Goal: Check status: Check status

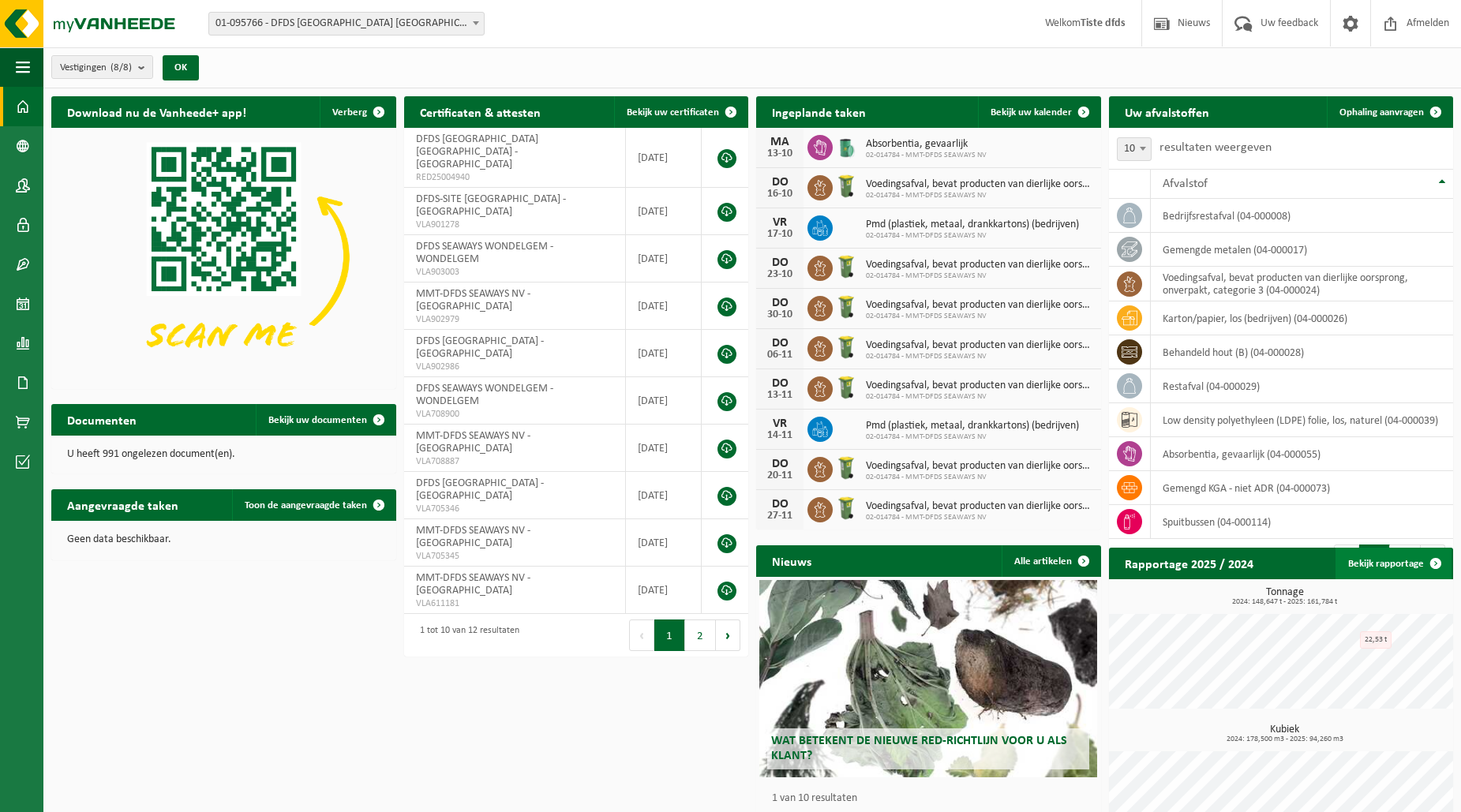
click at [1431, 560] on span at bounding box center [1435, 562] width 31 height 31
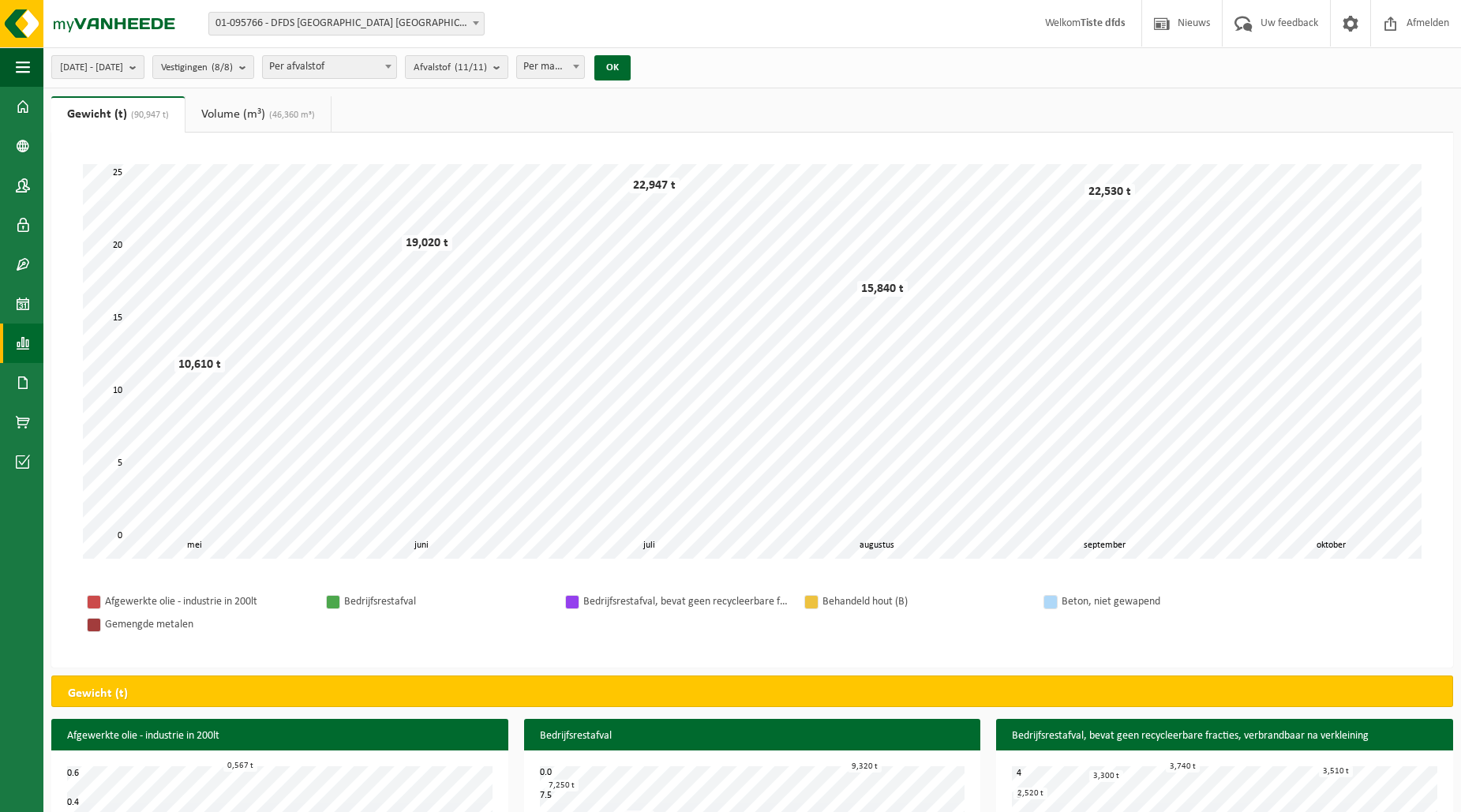
click at [144, 67] on b "submit" at bounding box center [137, 67] width 14 height 22
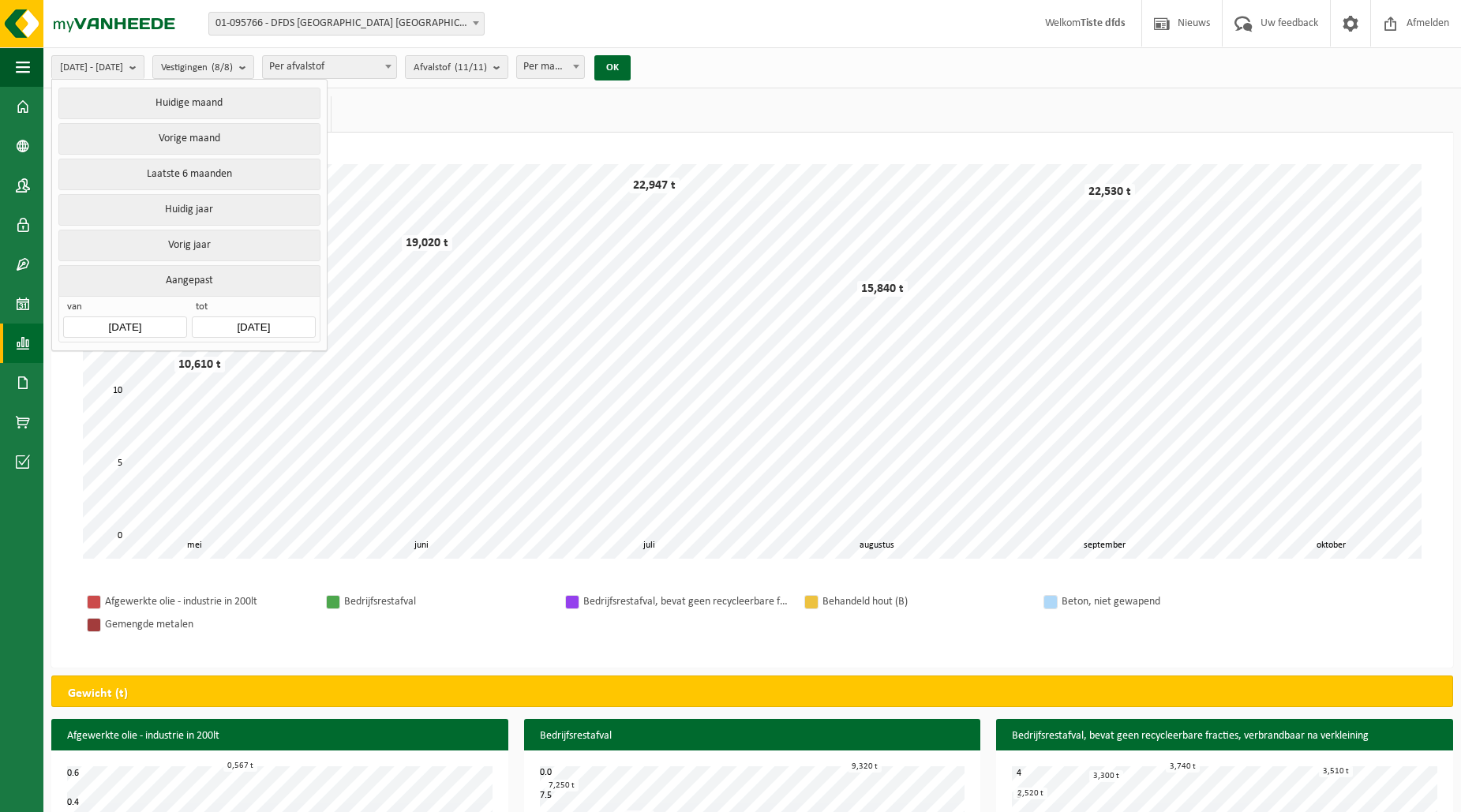
click at [199, 278] on button "Aangepast" at bounding box center [189, 280] width 261 height 30
click at [167, 317] on input "2025-05-01" at bounding box center [125, 327] width 123 height 21
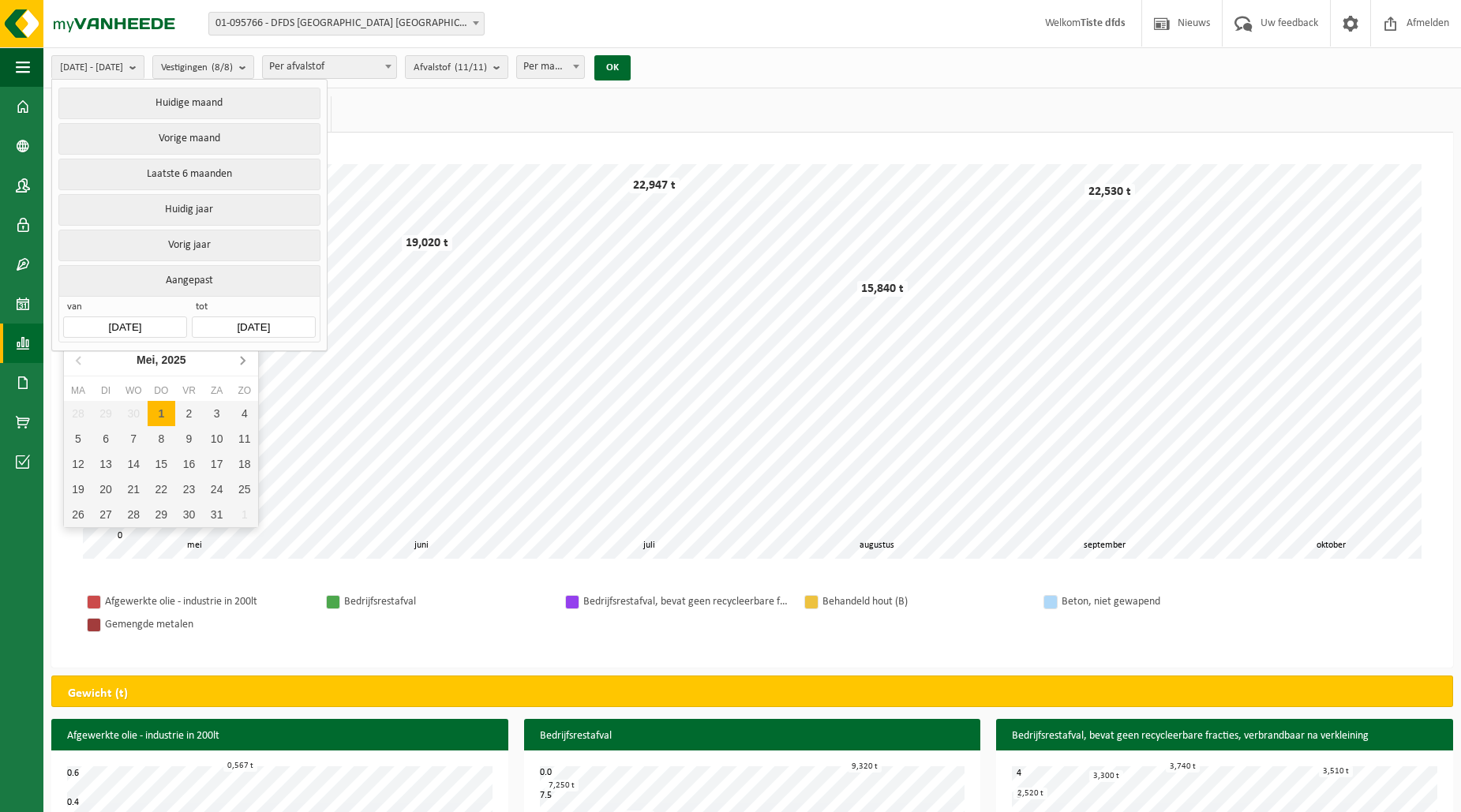
click at [246, 359] on icon at bounding box center [242, 359] width 25 height 25
click at [247, 359] on icon at bounding box center [242, 359] width 25 height 25
click at [107, 416] on div "1" at bounding box center [106, 413] width 28 height 25
type input "2025-07-01"
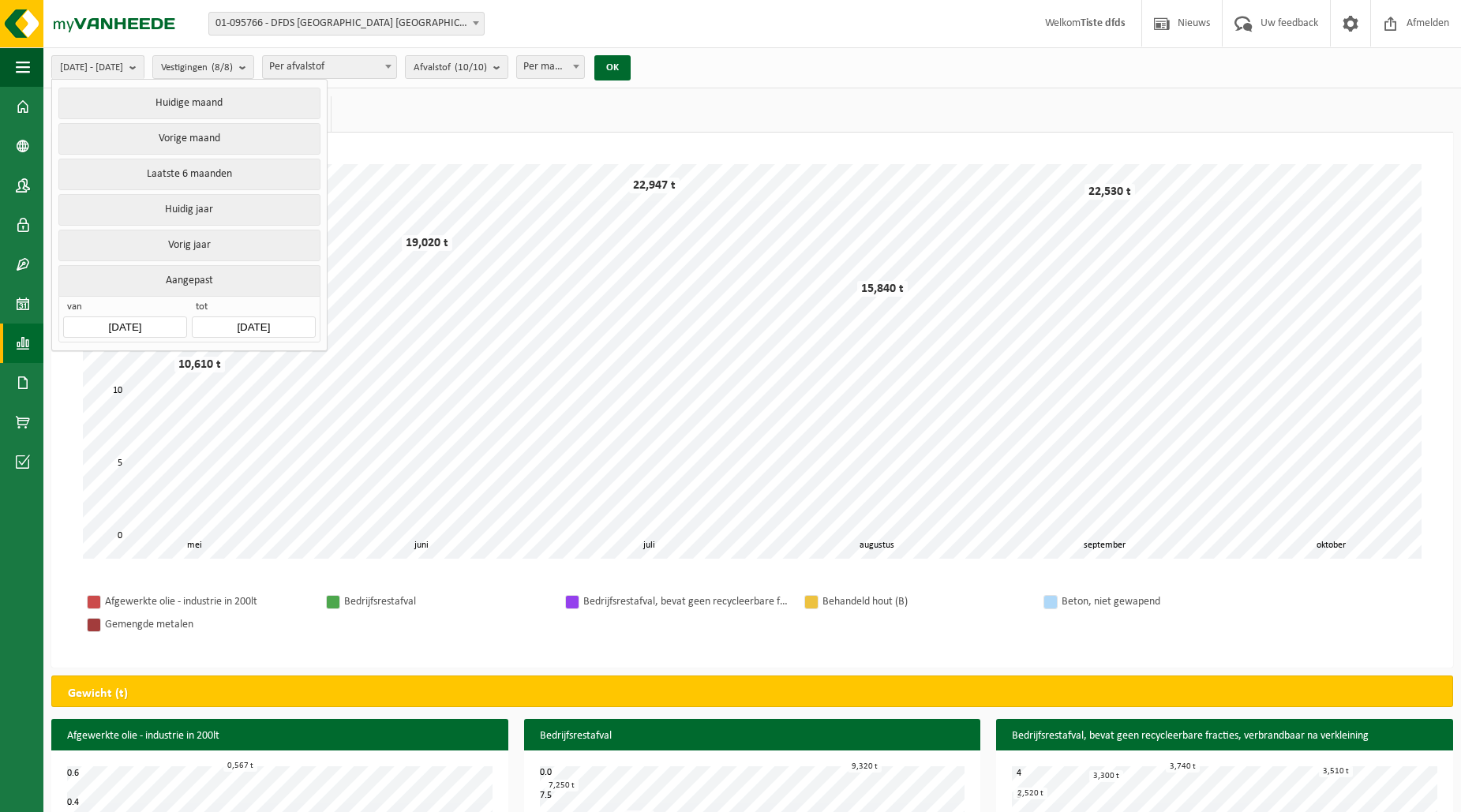
click at [288, 324] on input "2025-10-13" at bounding box center [253, 327] width 123 height 21
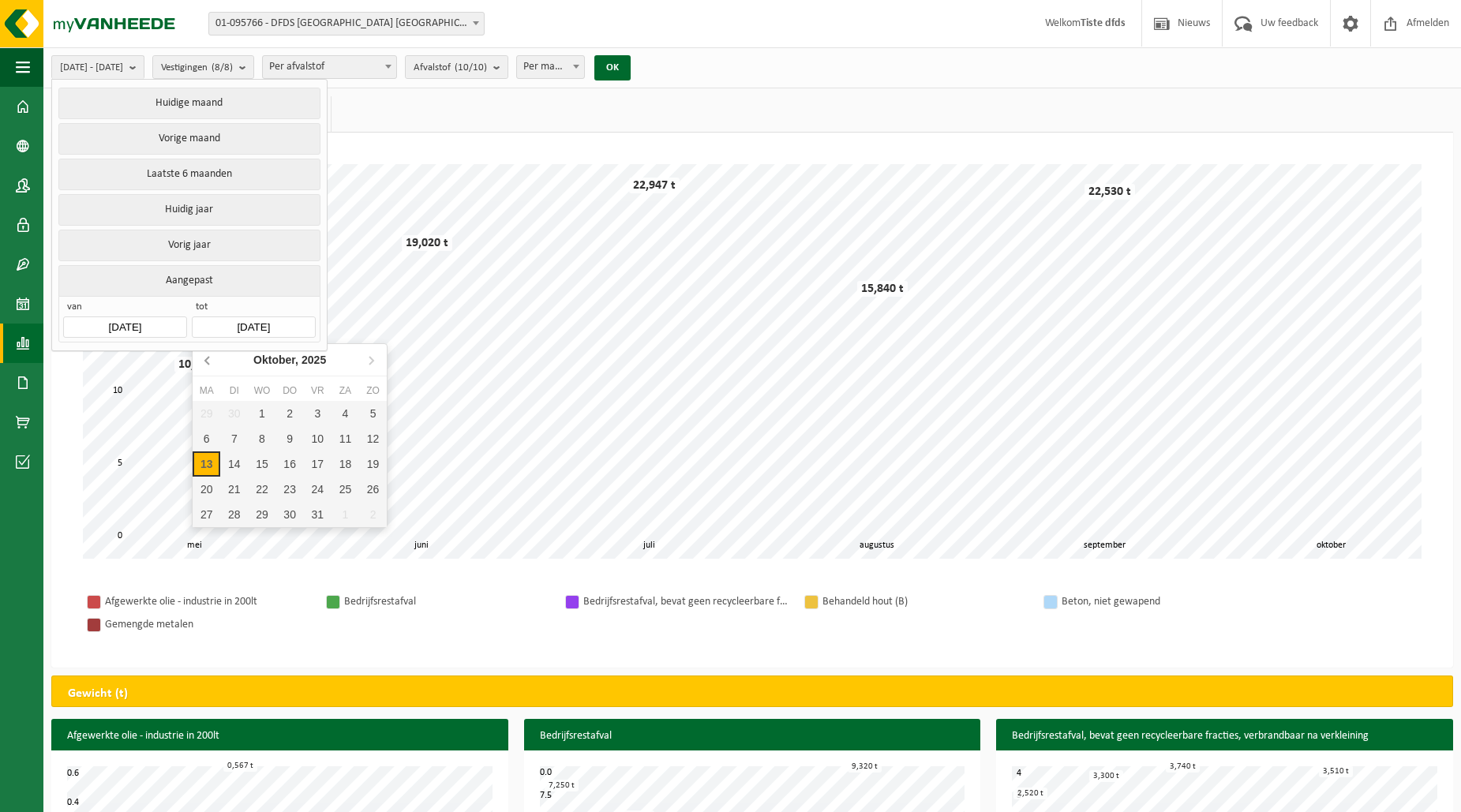
click at [211, 359] on icon at bounding box center [208, 359] width 25 height 25
click at [238, 511] on div "30" at bounding box center [234, 514] width 28 height 25
type input "2025-09-30"
type input "2025-07-01"
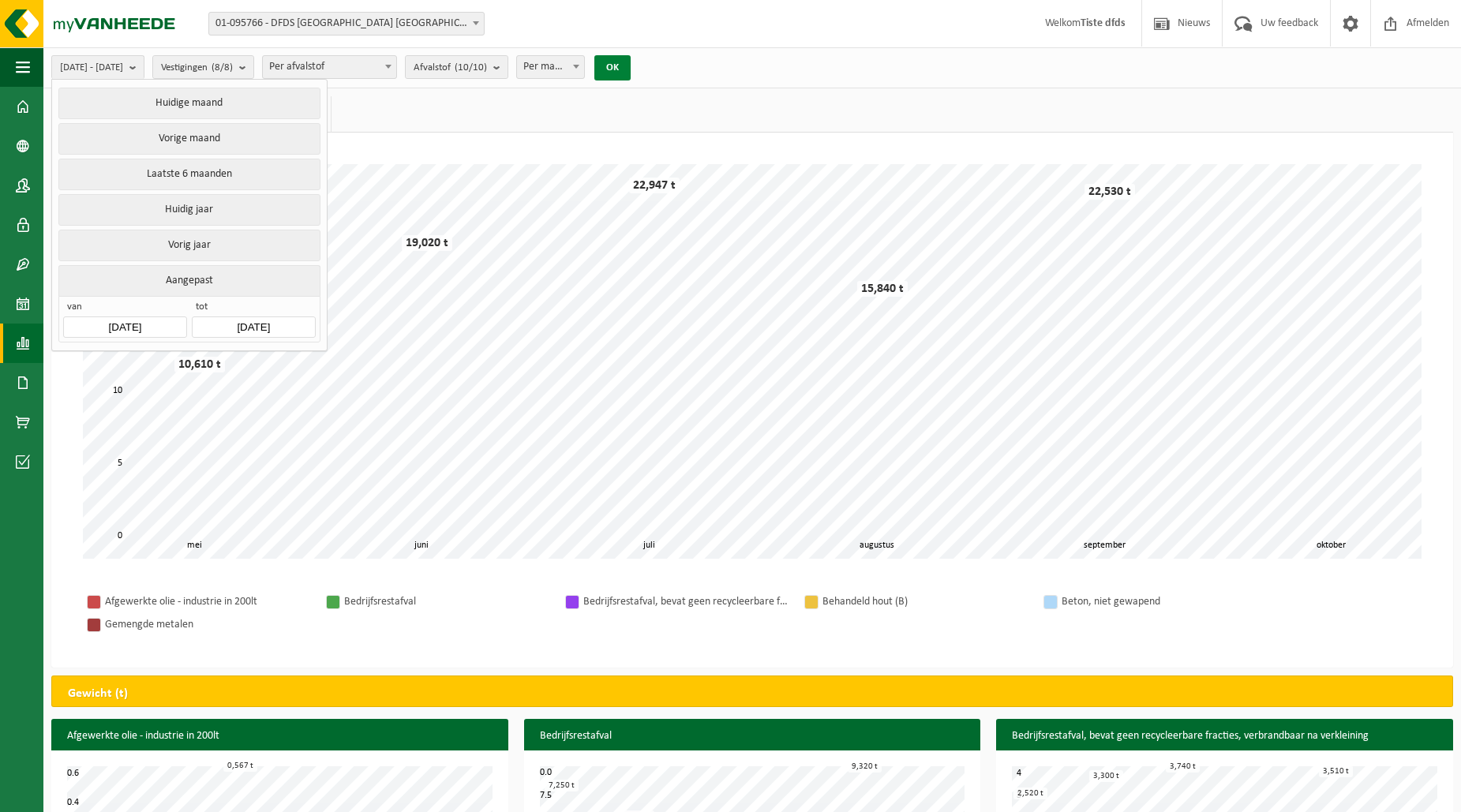
click at [631, 69] on button "OK" at bounding box center [612, 68] width 37 height 25
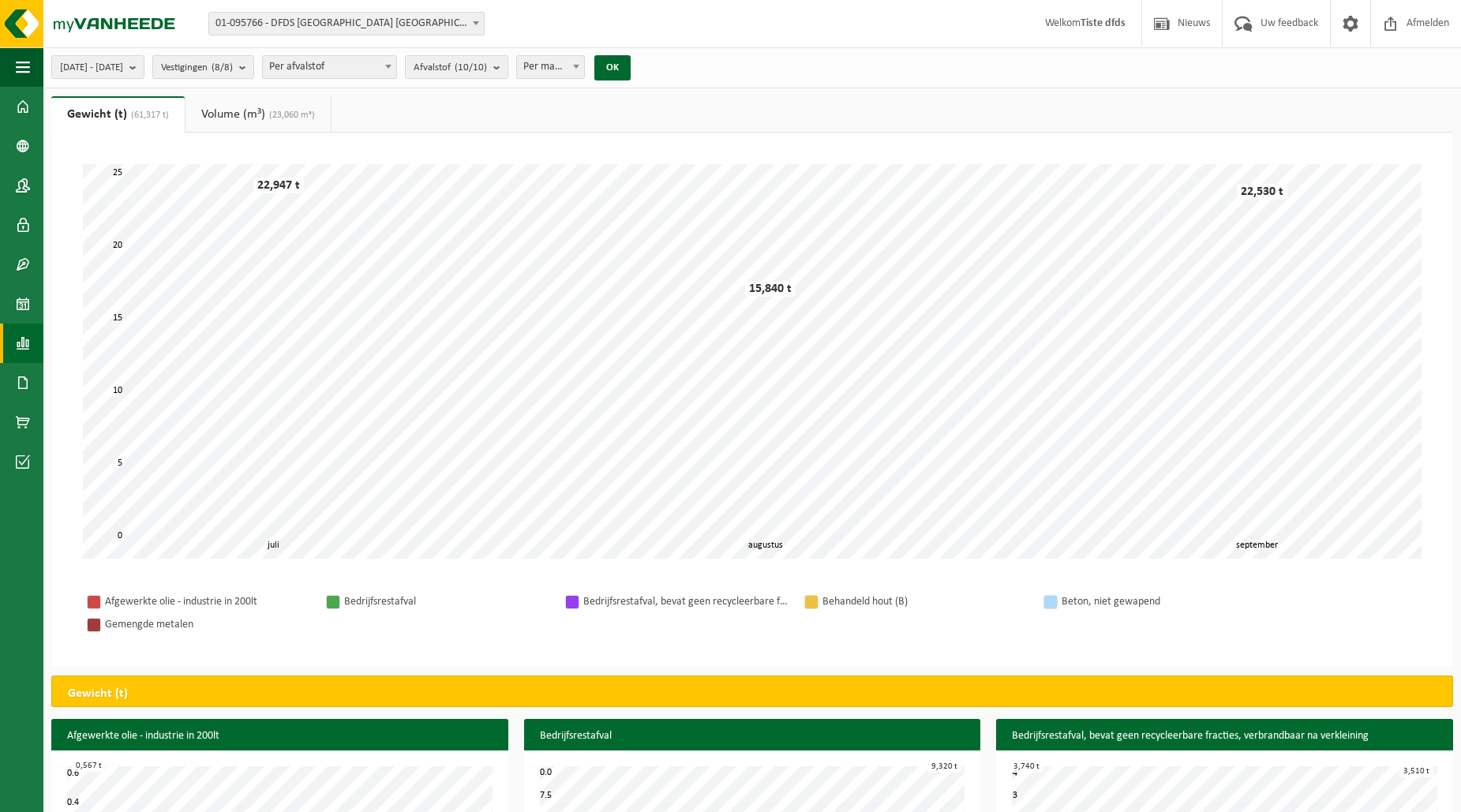
click at [232, 113] on link "Volume (m³) (23,060 m³)" at bounding box center [258, 114] width 145 height 37
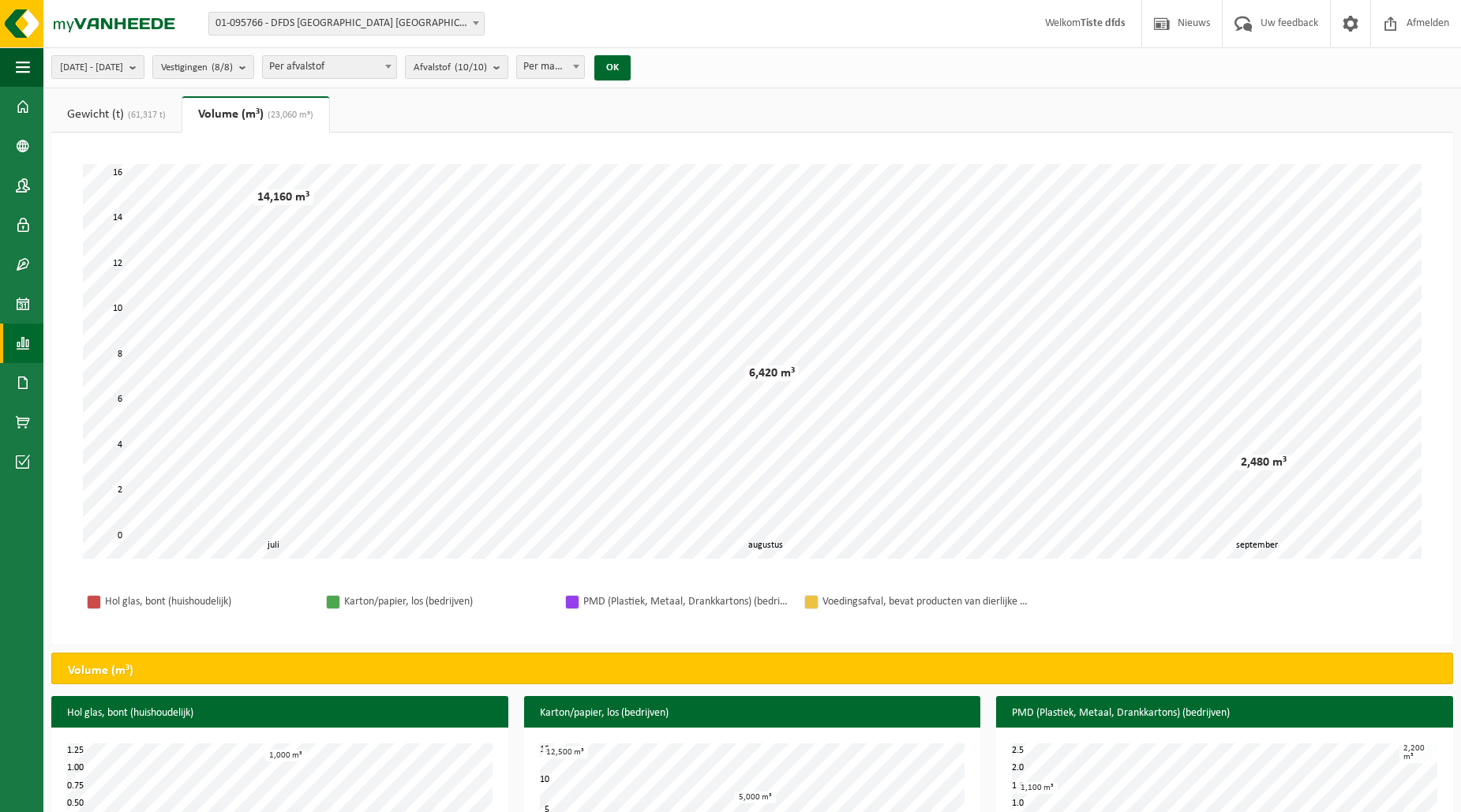
click at [129, 114] on span "(61,317 t)" at bounding box center [145, 115] width 42 height 10
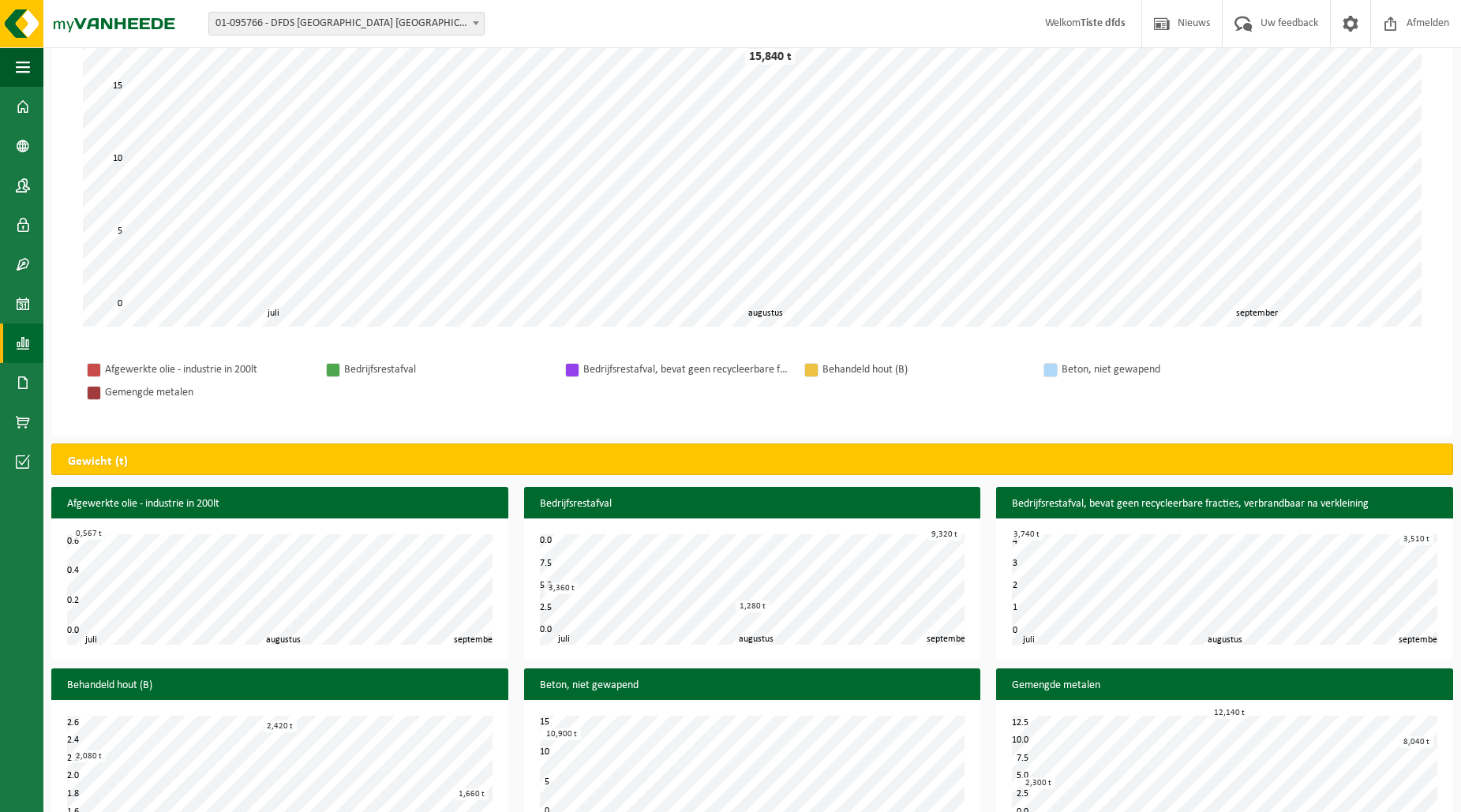
scroll to position [269, 0]
